Goal: Information Seeking & Learning: Learn about a topic

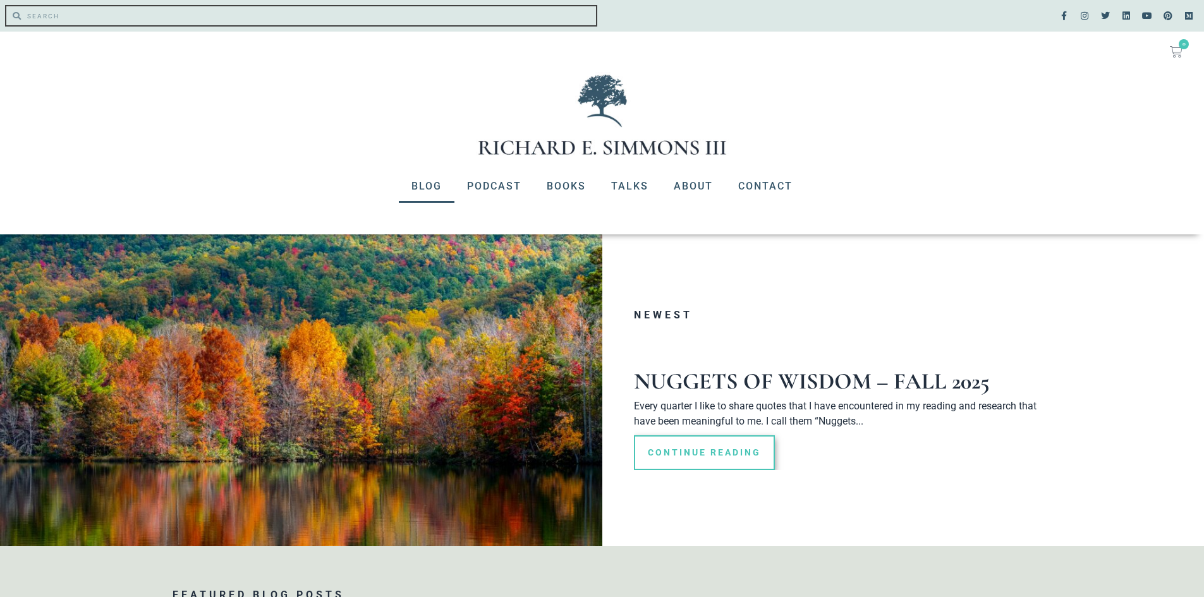
click at [79, 18] on input "Search" at bounding box center [308, 15] width 575 height 19
type input "tolstoy"
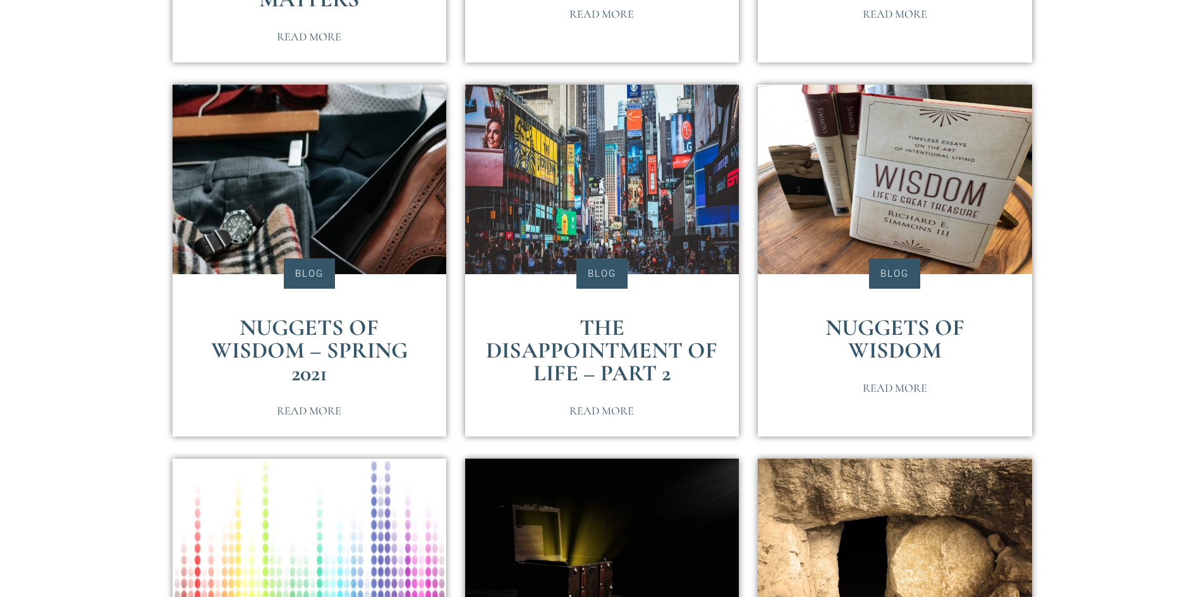
scroll to position [379, 0]
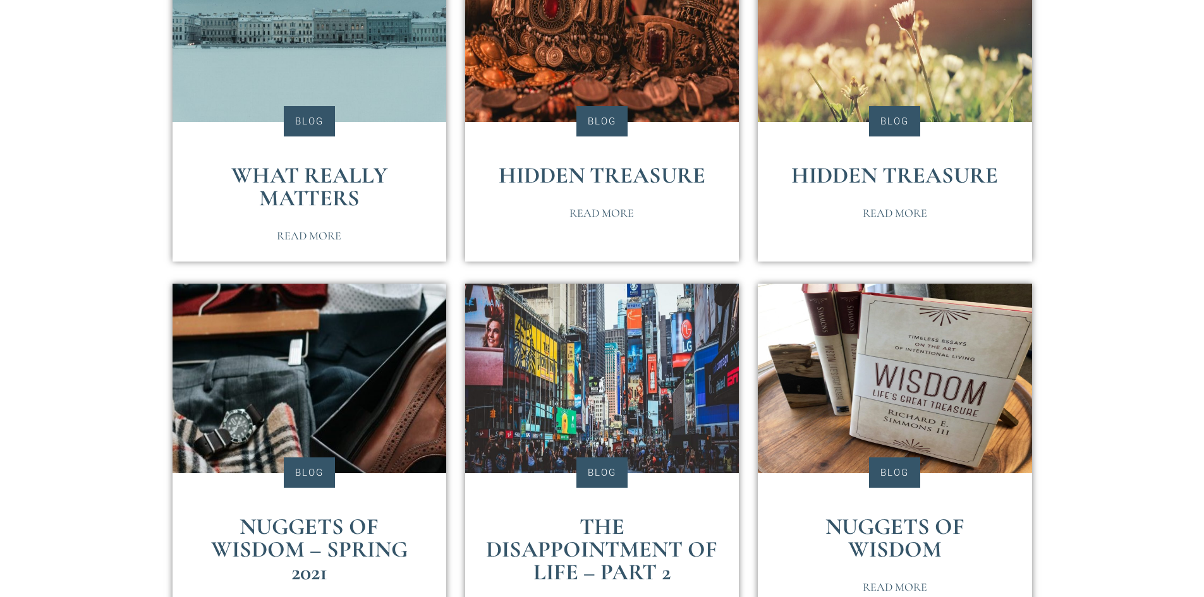
click at [315, 174] on link "What Really Matters" at bounding box center [309, 187] width 156 height 50
click at [589, 171] on link "Hidden Treasure" at bounding box center [602, 175] width 207 height 27
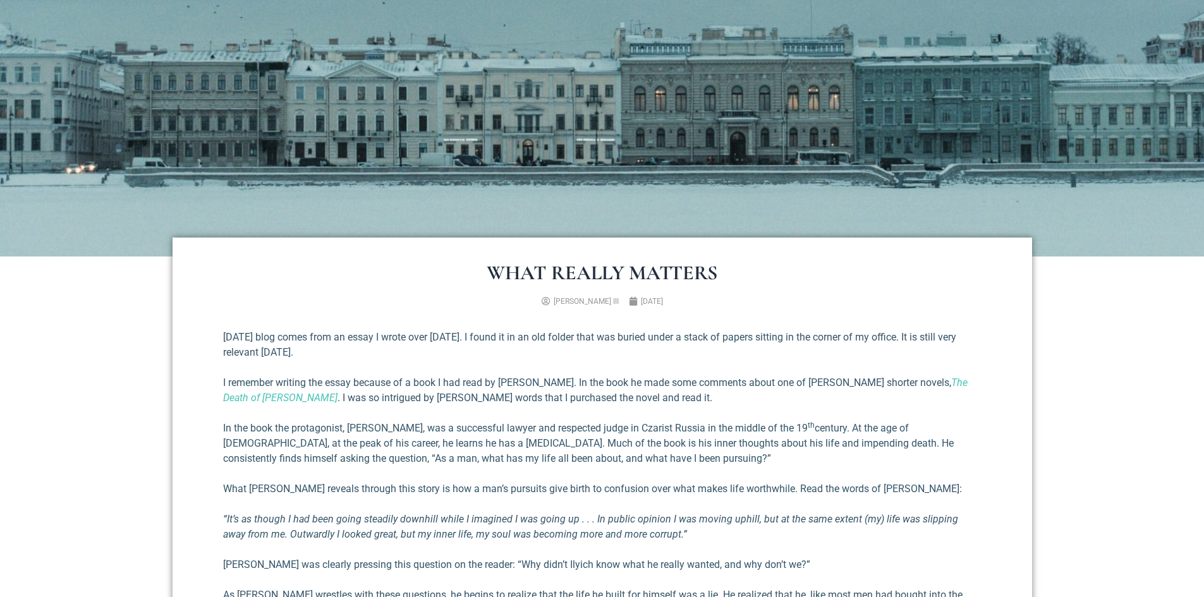
scroll to position [316, 0]
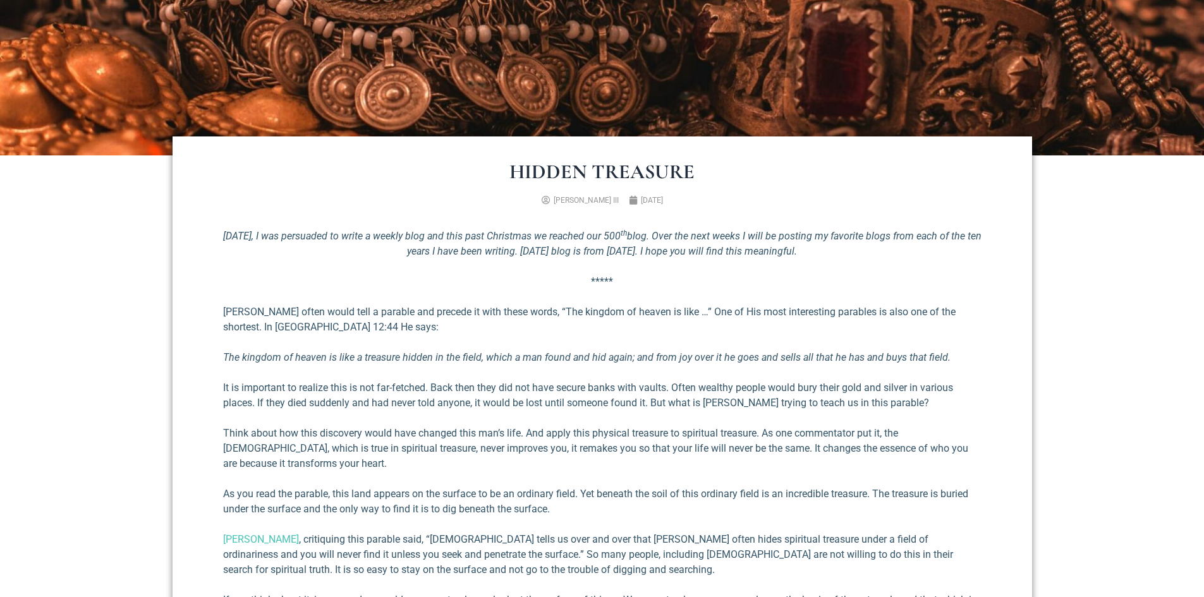
scroll to position [379, 0]
